Goal: Register for event/course

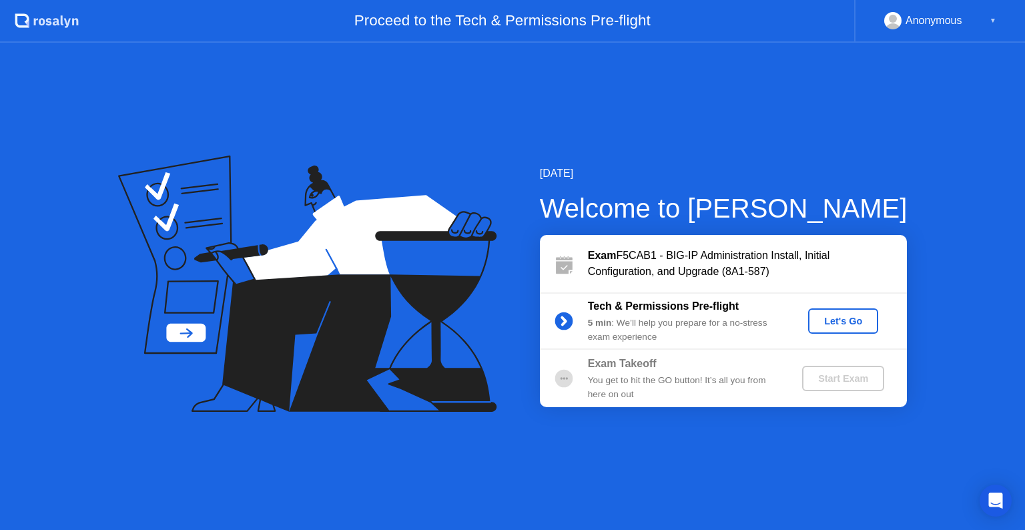
click at [818, 325] on div "Let's Go" at bounding box center [842, 321] width 59 height 11
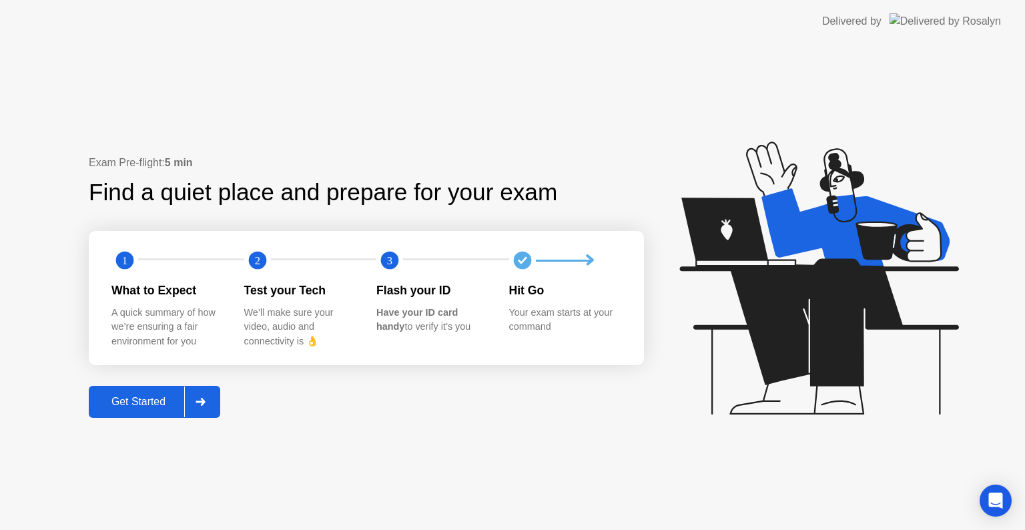
click at [586, 415] on div "Exam Pre-flight: 5 min Find a quiet place and prepare for your exam 1 2 3 What …" at bounding box center [366, 287] width 555 height 264
click at [418, 436] on div "Exam Pre-flight: 5 min Find a quiet place and prepare for your exam 1 2 3 What …" at bounding box center [512, 286] width 1025 height 487
click at [149, 391] on button "Get Started" at bounding box center [154, 402] width 131 height 32
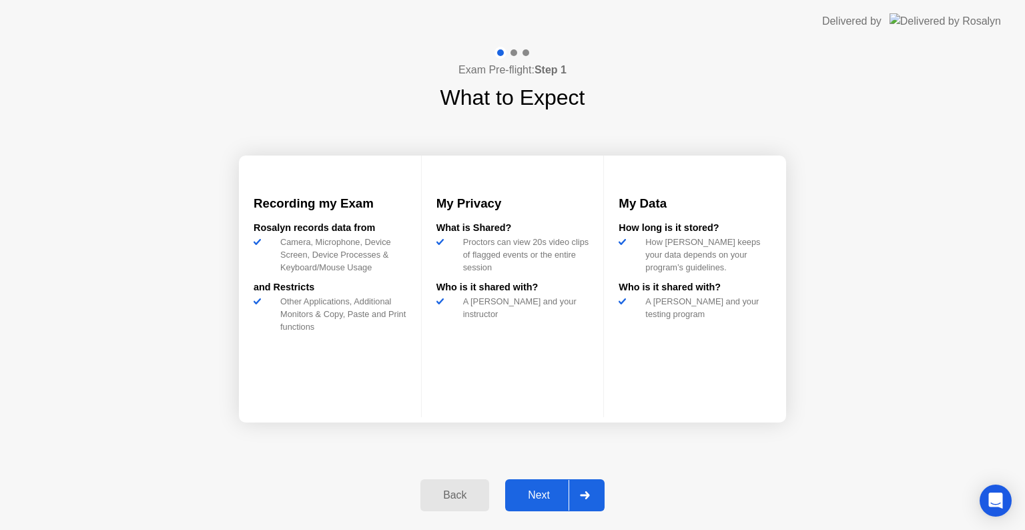
click at [540, 496] on div "Next" at bounding box center [538, 495] width 59 height 12
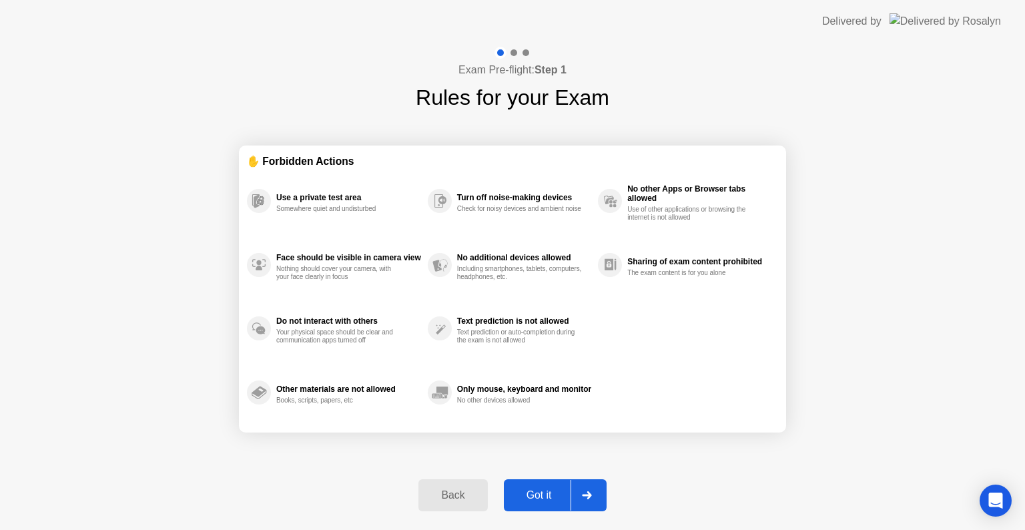
click at [550, 483] on button "Got it" at bounding box center [555, 495] width 103 height 32
select select "**********"
select select "*******"
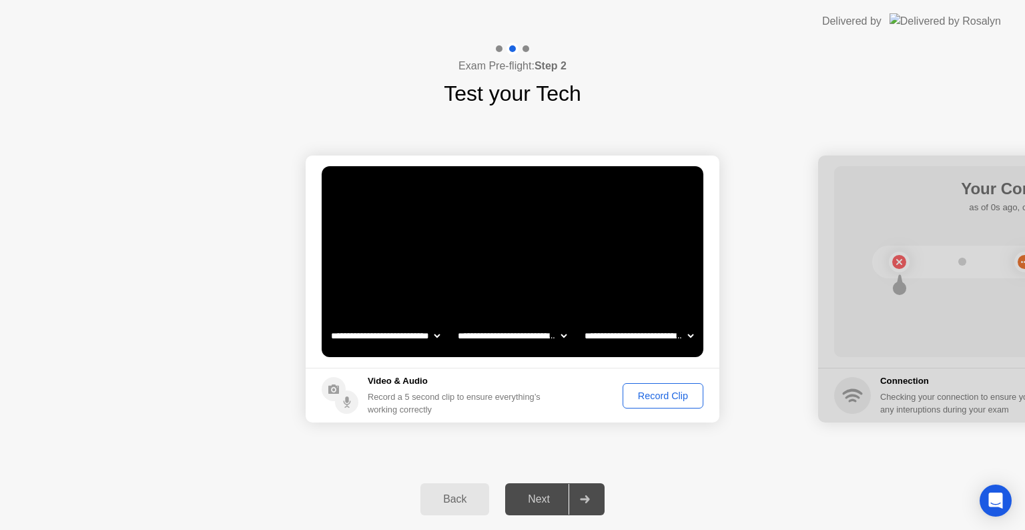
click at [655, 400] on div "Record Clip" at bounding box center [662, 395] width 71 height 11
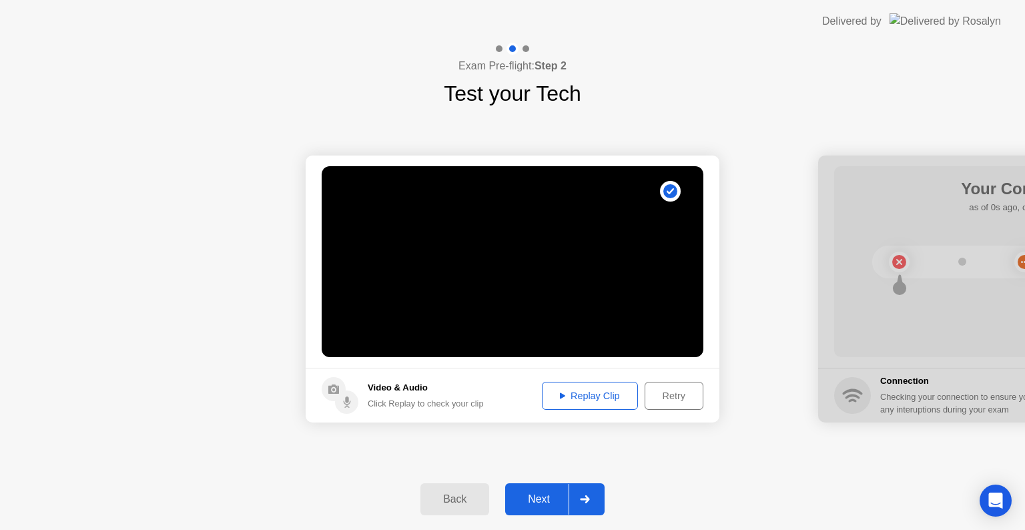
click at [554, 390] on div "Replay Clip" at bounding box center [589, 395] width 87 height 11
click at [544, 508] on button "Next" at bounding box center [554, 499] width 99 height 32
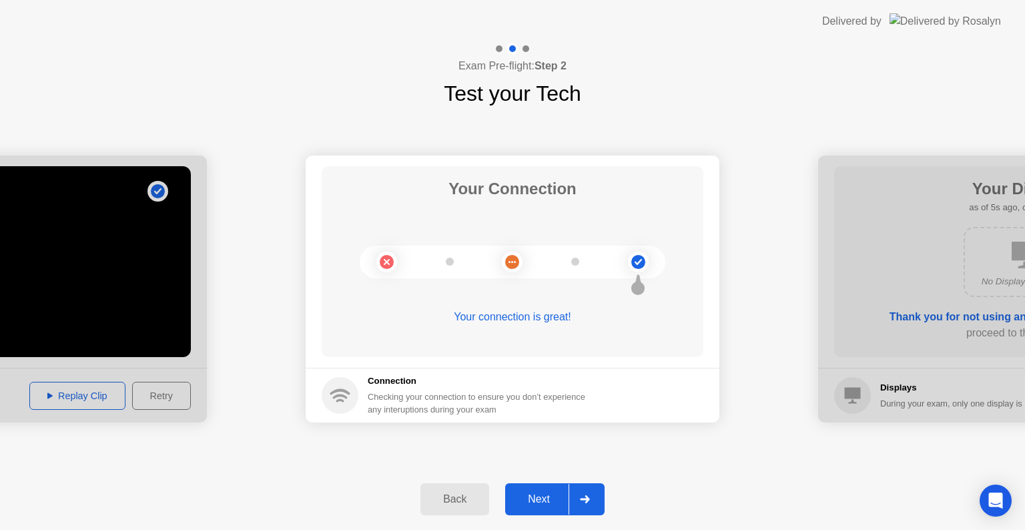
click at [530, 498] on div "Next" at bounding box center [538, 499] width 59 height 12
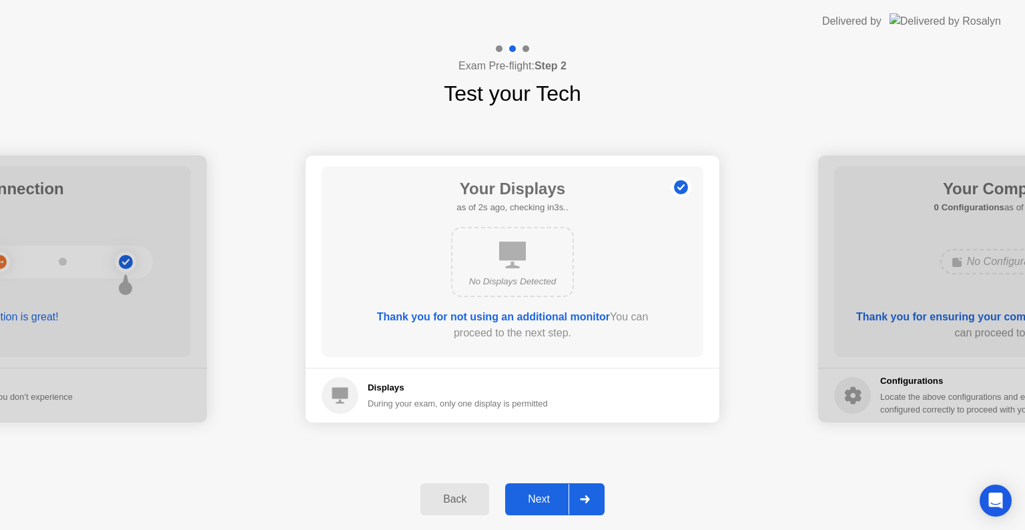
click at [530, 498] on div "Next" at bounding box center [538, 499] width 59 height 12
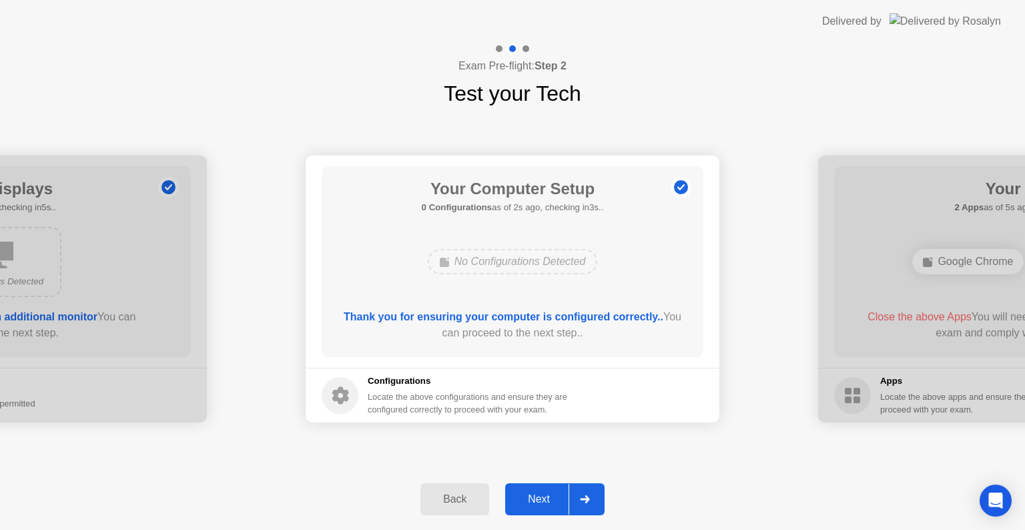
click at [530, 498] on div "Next" at bounding box center [538, 499] width 59 height 12
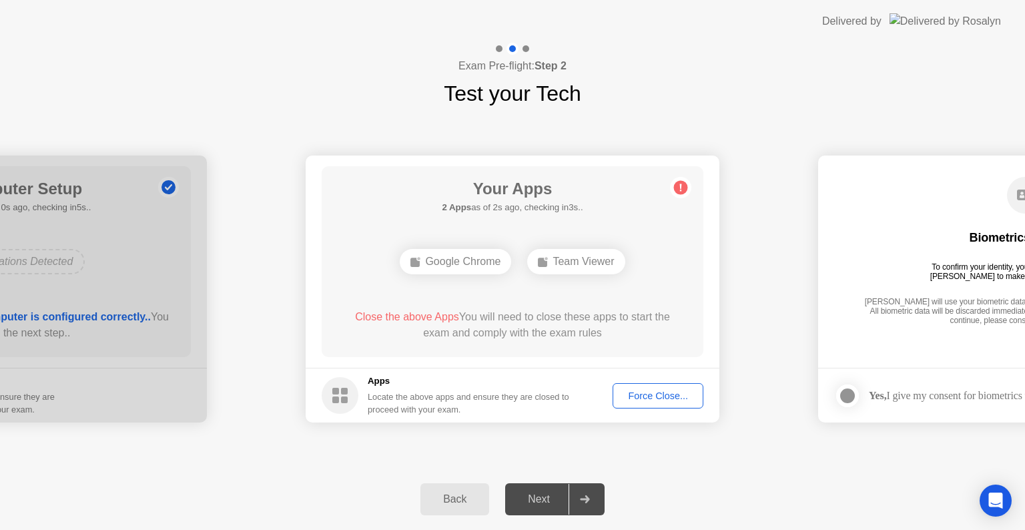
click at [729, 484] on div "Back Next" at bounding box center [512, 498] width 1025 height 61
click at [646, 390] on div "Force Close..." at bounding box center [657, 395] width 81 height 11
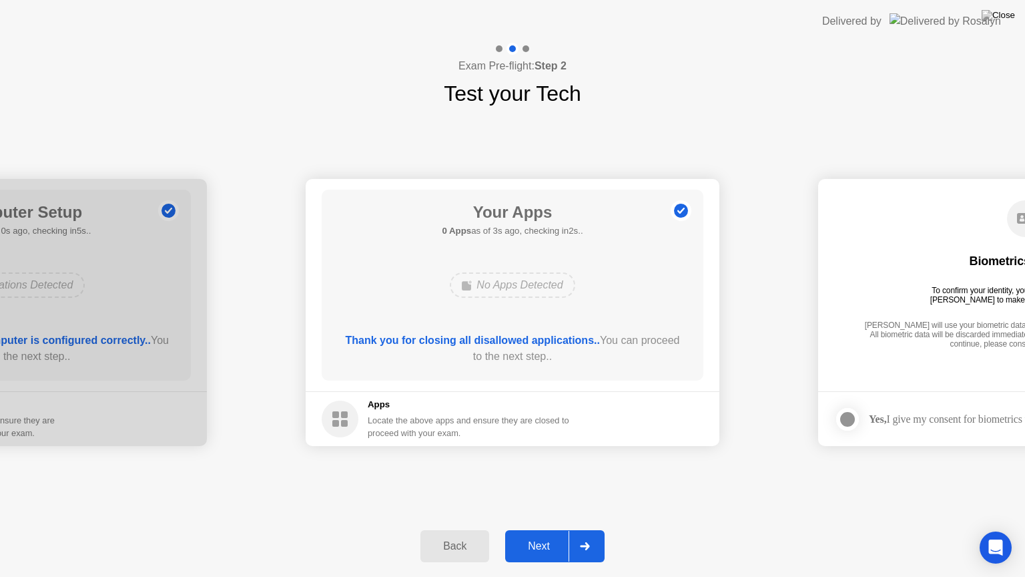
click at [670, 123] on div "**********" at bounding box center [512, 312] width 1025 height 406
click at [536, 529] on button "Next" at bounding box center [554, 546] width 99 height 32
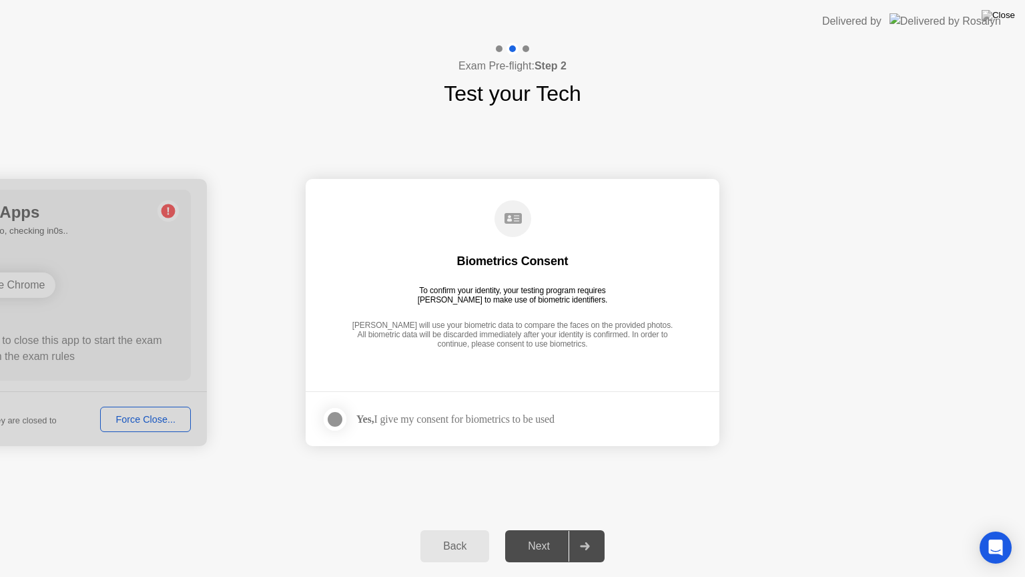
click at [336, 422] on div at bounding box center [335, 419] width 16 height 16
click at [540, 529] on div "Next" at bounding box center [538, 546] width 59 height 12
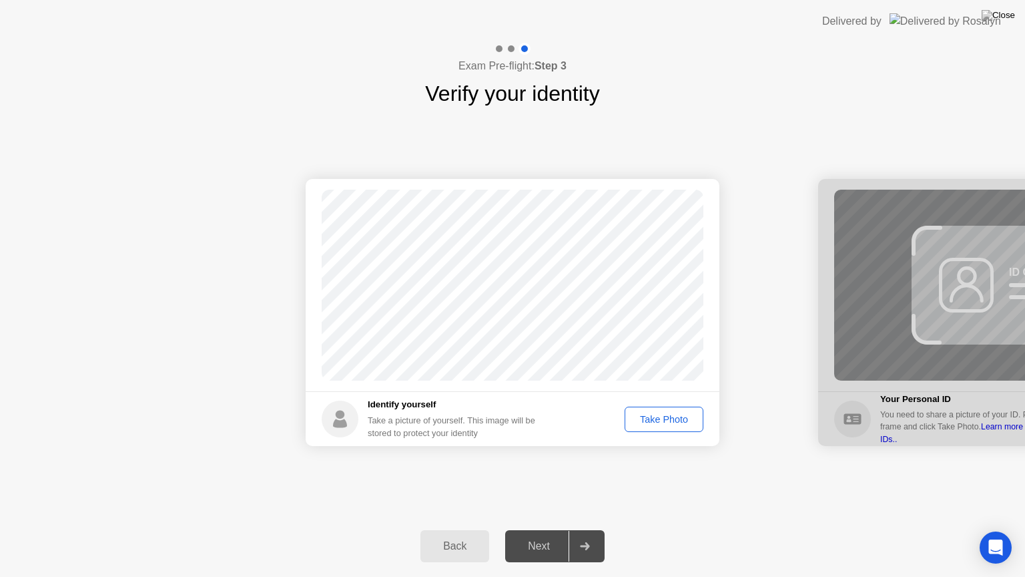
click at [635, 414] on div "Take Photo" at bounding box center [663, 419] width 69 height 11
click at [555, 529] on button "Next" at bounding box center [554, 546] width 99 height 32
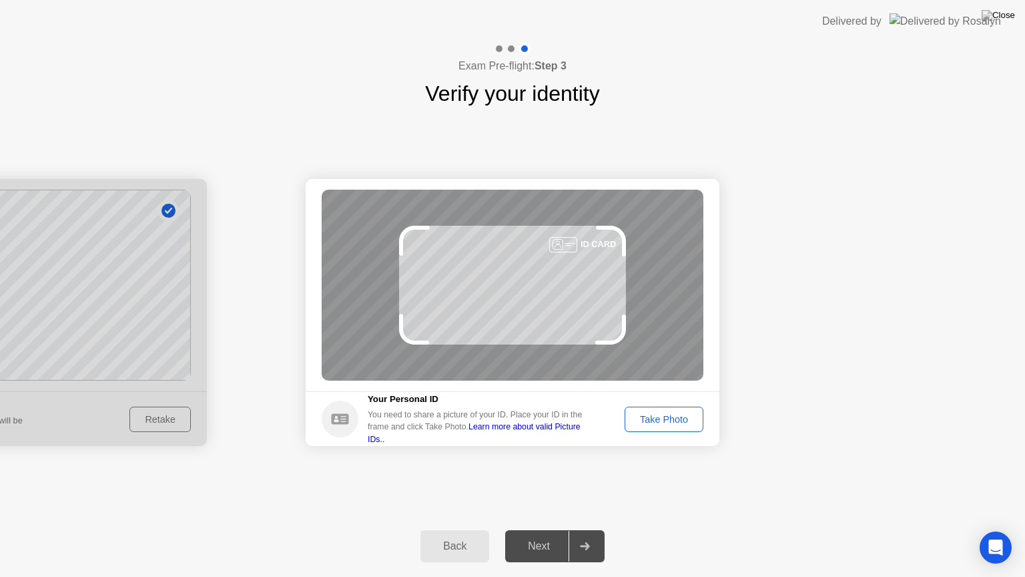
click at [663, 414] on div "Take Photo" at bounding box center [663, 419] width 69 height 11
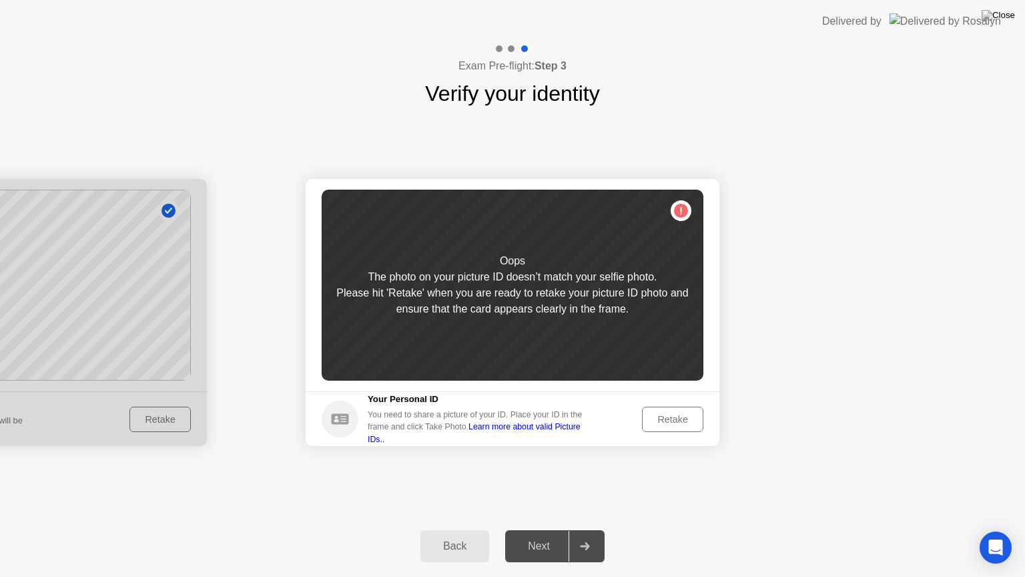
click at [685, 420] on div "Retake" at bounding box center [673, 419] width 52 height 11
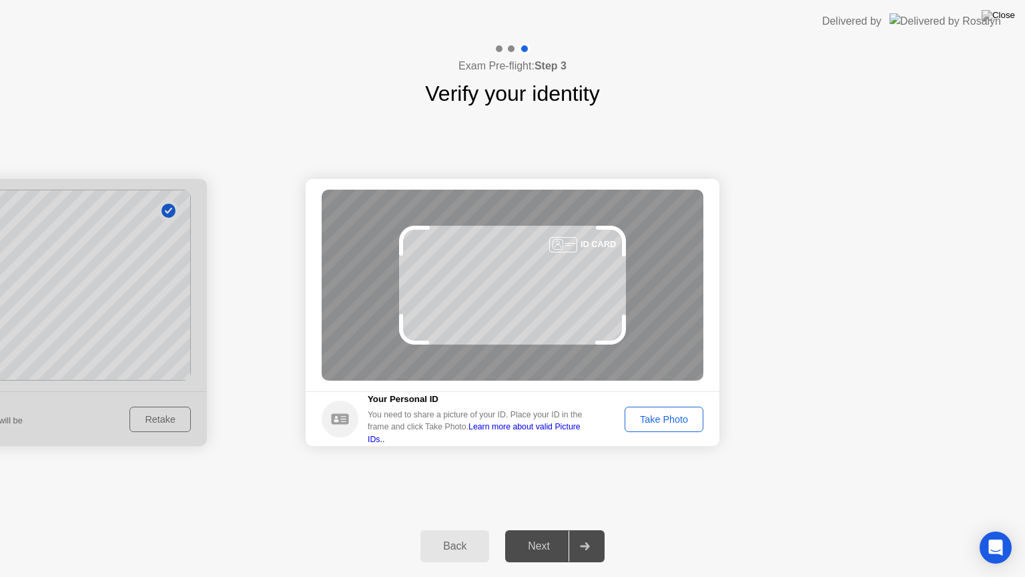
click at [677, 418] on div "Take Photo" at bounding box center [663, 419] width 69 height 11
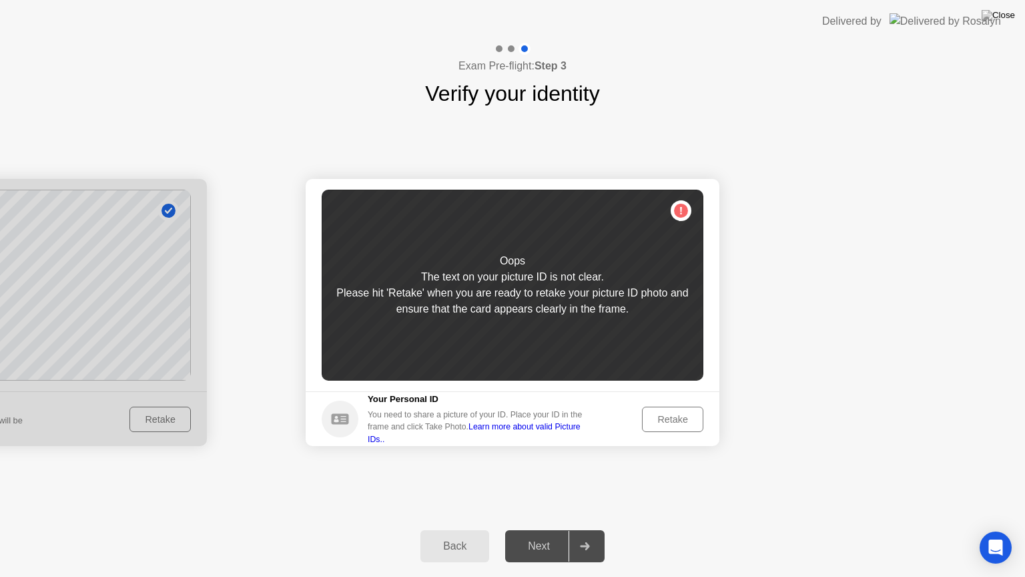
click at [672, 416] on div "Retake" at bounding box center [673, 419] width 52 height 11
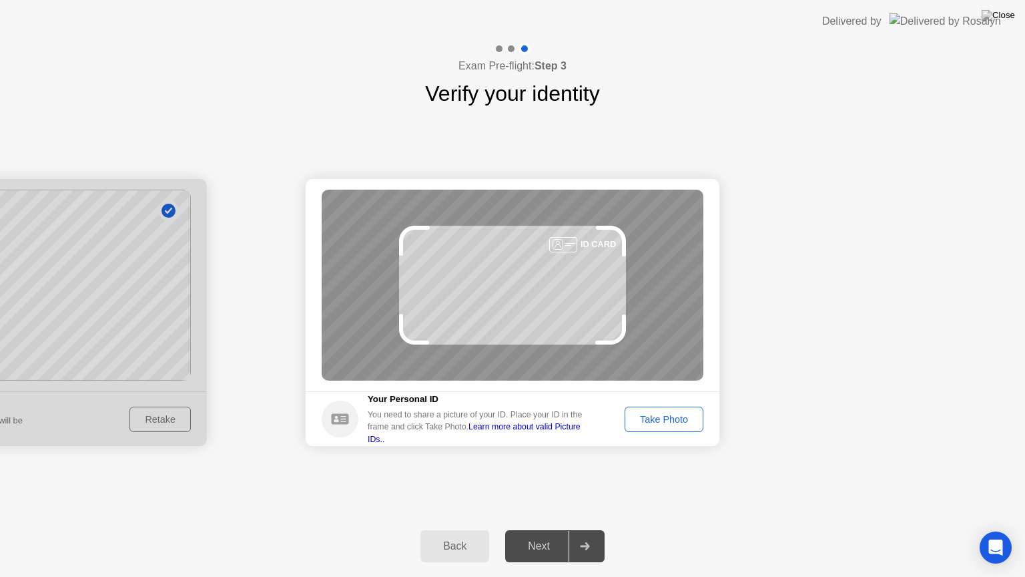
click at [672, 416] on div "Take Photo" at bounding box center [663, 419] width 69 height 11
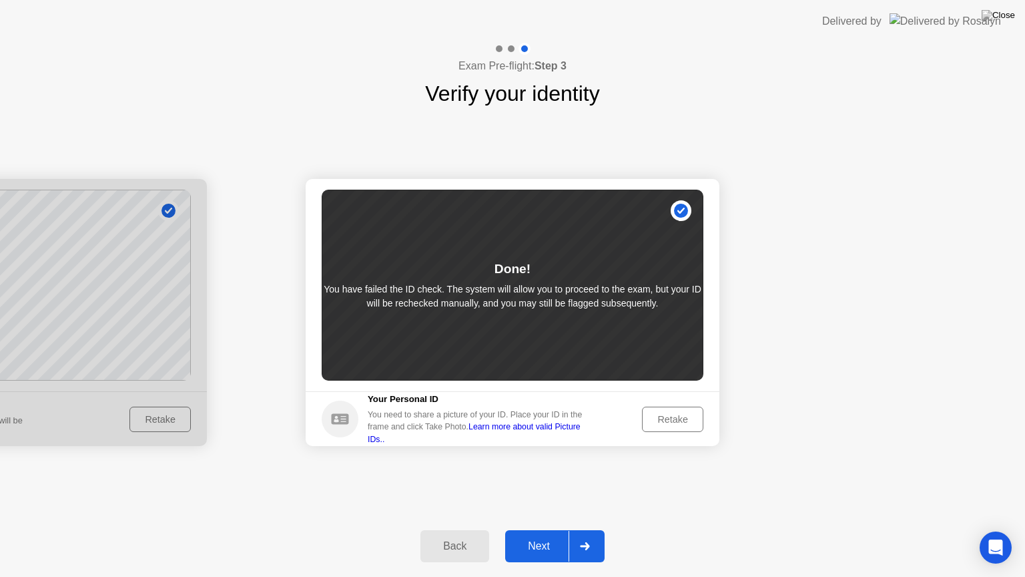
click at [667, 406] on button "Retake" at bounding box center [672, 418] width 61 height 25
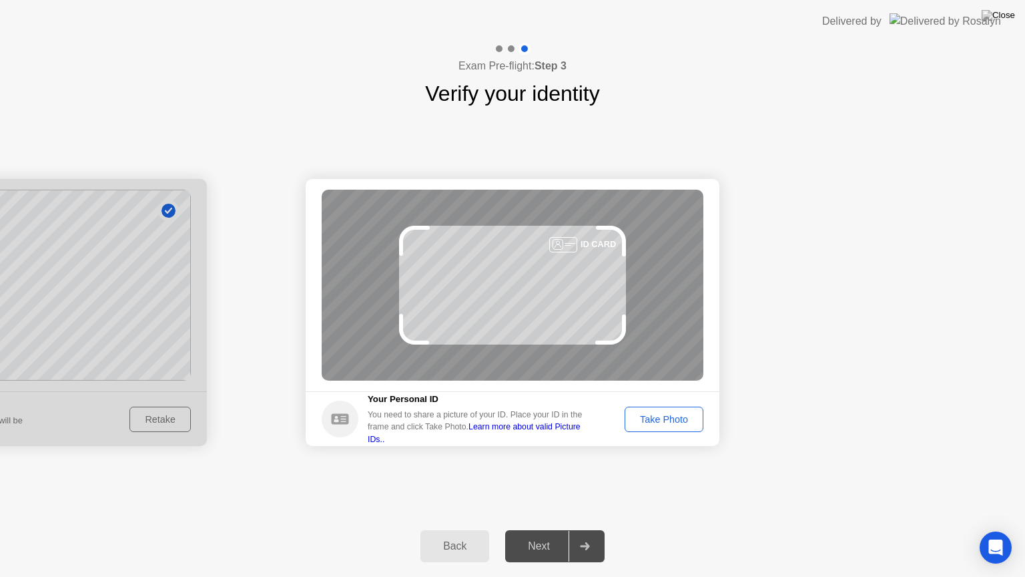
click at [659, 420] on div "Take Photo" at bounding box center [663, 419] width 69 height 11
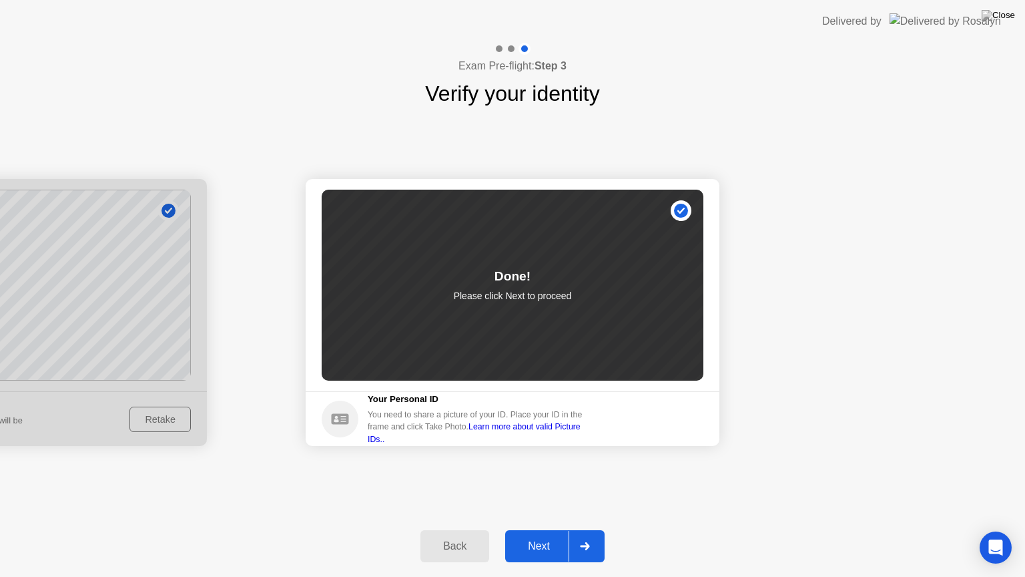
click at [545, 529] on div "Next" at bounding box center [538, 546] width 59 height 12
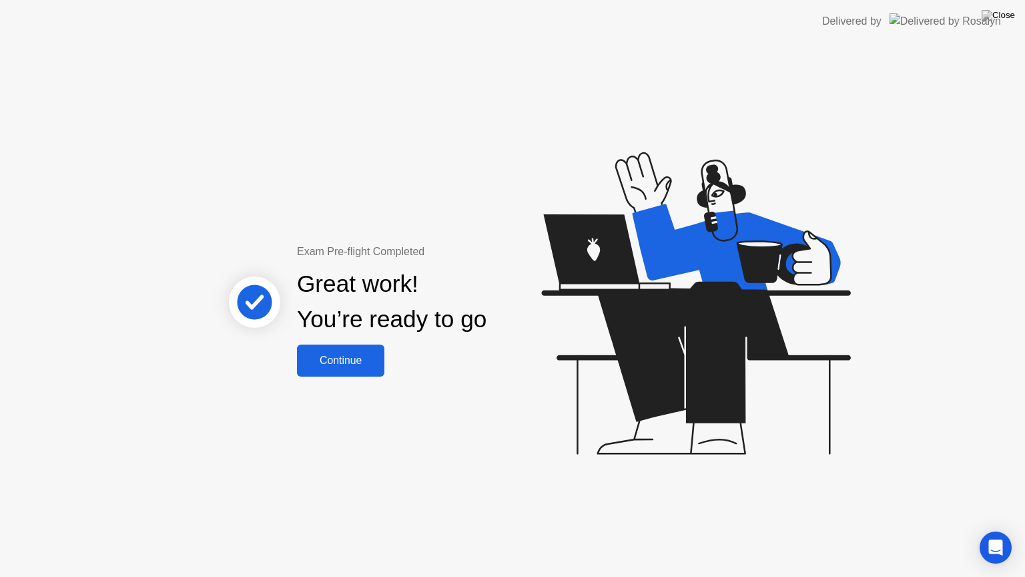
click at [350, 370] on button "Continue" at bounding box center [340, 360] width 87 height 32
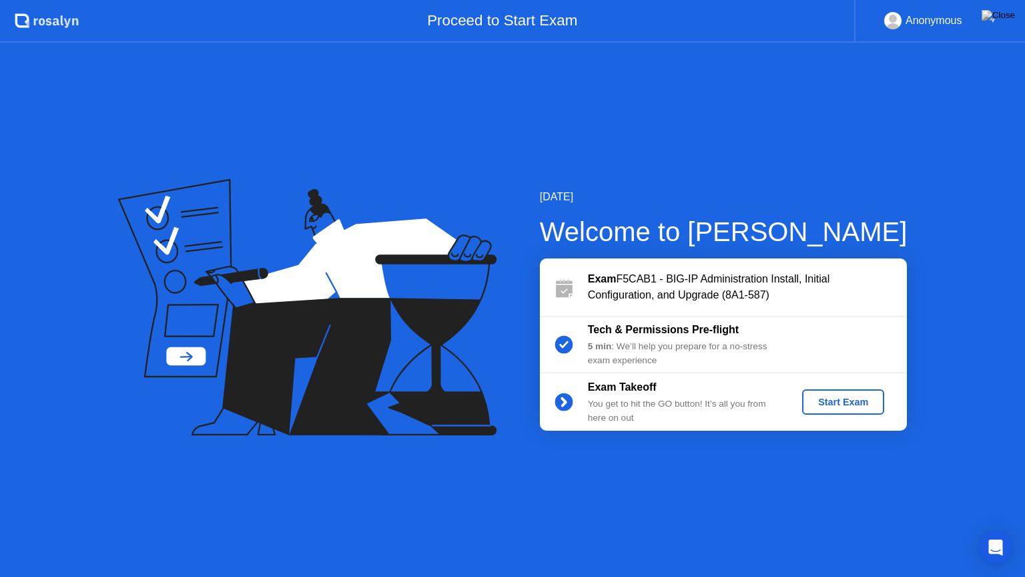
click at [834, 404] on div "Start Exam" at bounding box center [842, 401] width 71 height 11
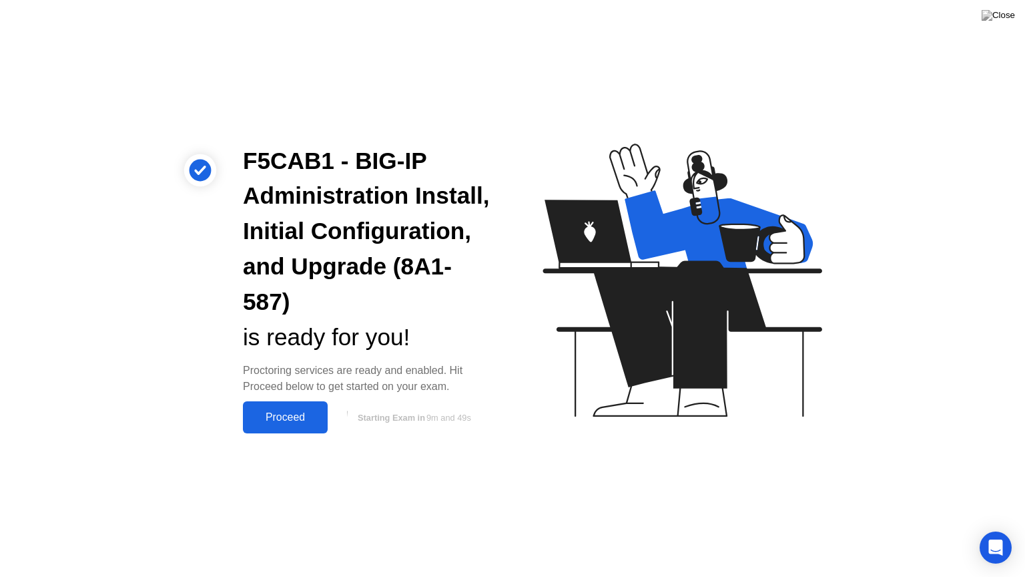
click at [290, 425] on button "Proceed" at bounding box center [285, 417] width 85 height 32
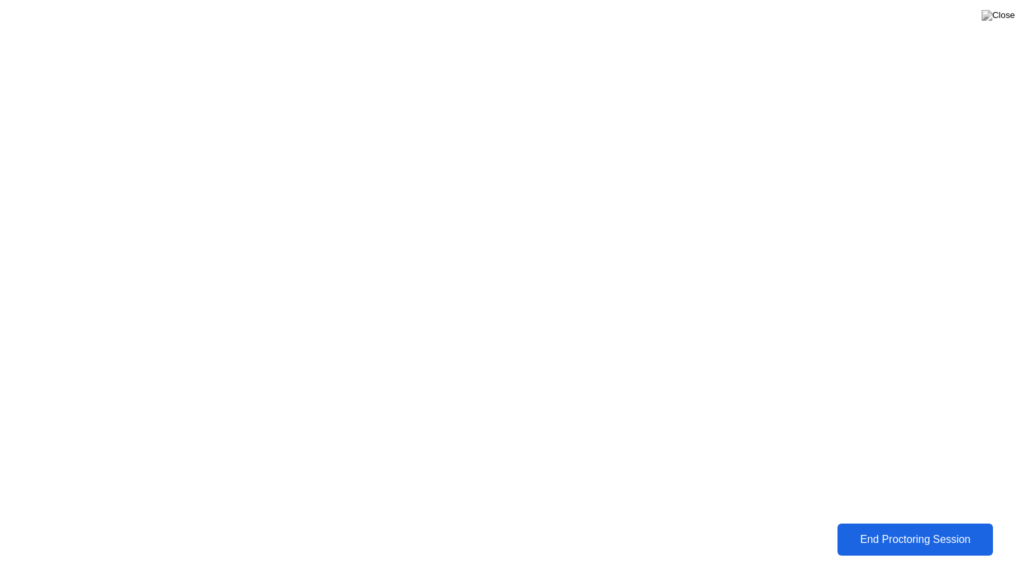
click at [875, 529] on div "End Proctoring Session" at bounding box center [915, 538] width 162 height 13
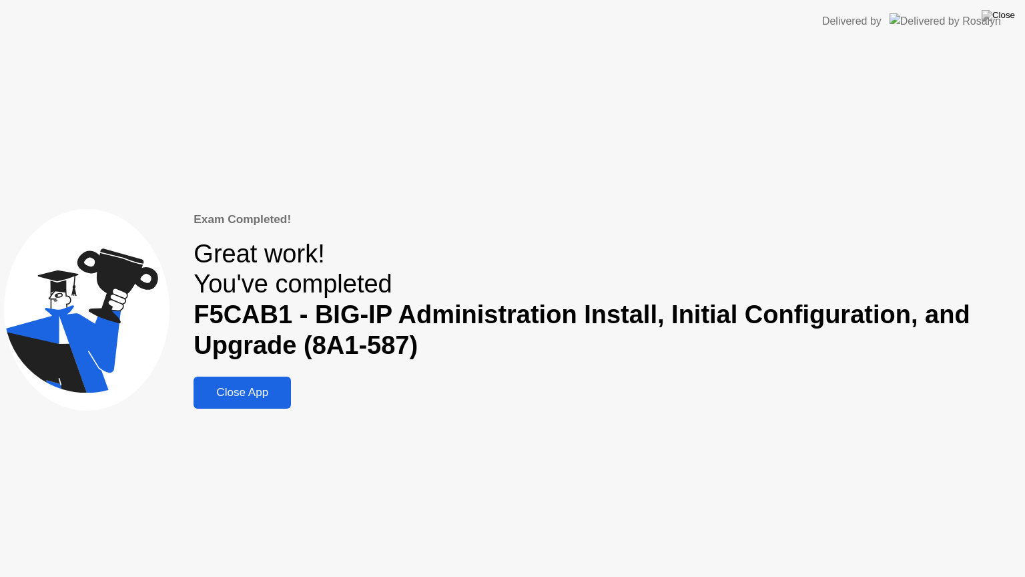
click at [254, 386] on div "Close App" at bounding box center [242, 392] width 89 height 13
